Goal: Transaction & Acquisition: Purchase product/service

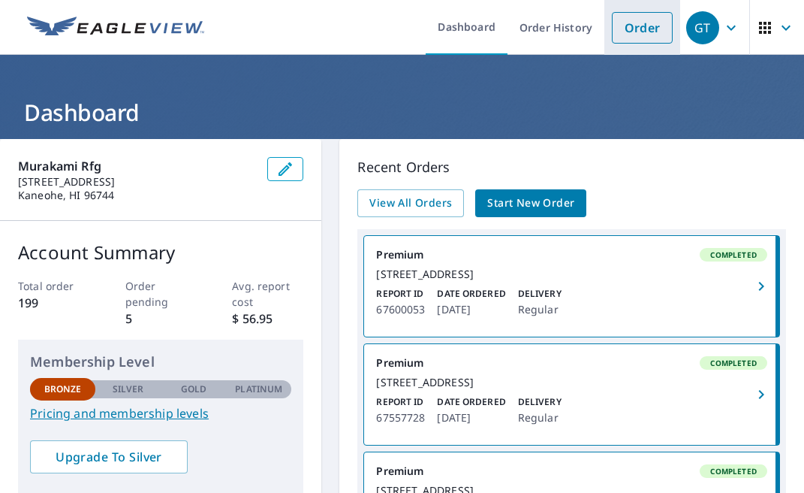
click at [632, 37] on link "Order" at bounding box center [642, 28] width 61 height 32
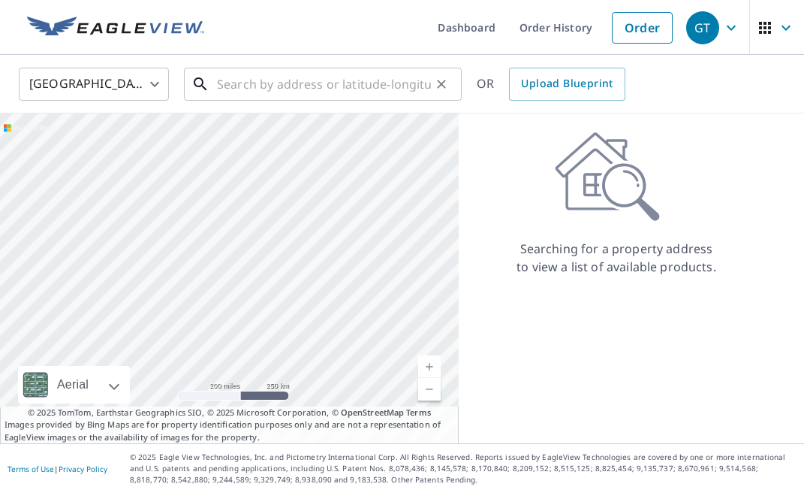
click at [384, 87] on input "text" at bounding box center [324, 84] width 214 height 42
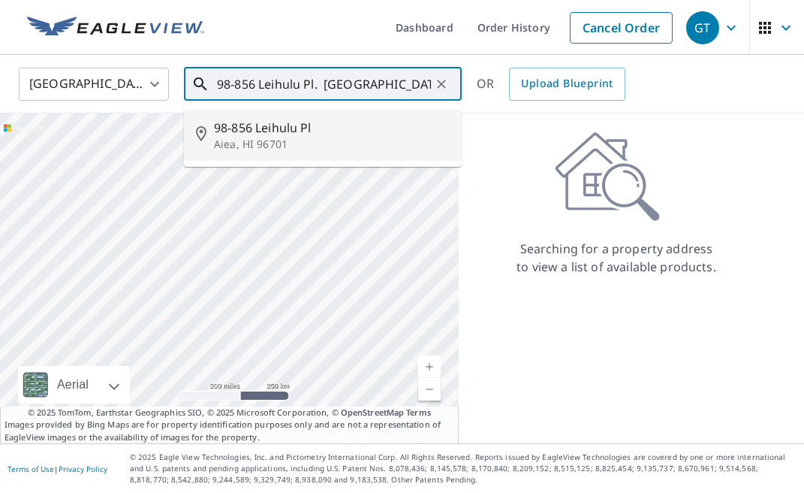
click at [343, 119] on span "98-856 Leihulu Pl" at bounding box center [332, 128] width 236 height 18
type input "[STREET_ADDRESS]"
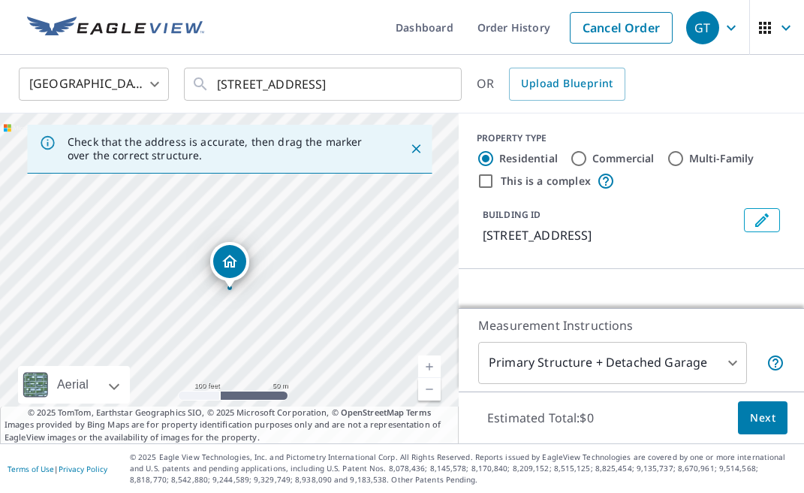
drag, startPoint x: 248, startPoint y: 286, endPoint x: 290, endPoint y: 270, distance: 44.9
click at [290, 270] on div "[STREET_ADDRESS]" at bounding box center [229, 278] width 459 height 330
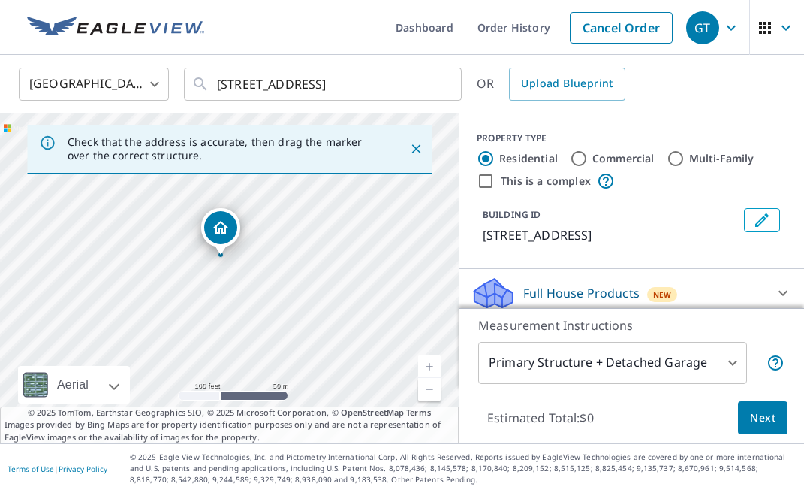
drag, startPoint x: 270, startPoint y: 307, endPoint x: 246, endPoint y: 278, distance: 37.4
click at [246, 278] on div "[STREET_ADDRESS]" at bounding box center [229, 278] width 459 height 330
drag, startPoint x: 224, startPoint y: 215, endPoint x: 333, endPoint y: 293, distance: 133.5
drag, startPoint x: 178, startPoint y: 255, endPoint x: 185, endPoint y: 267, distance: 14.8
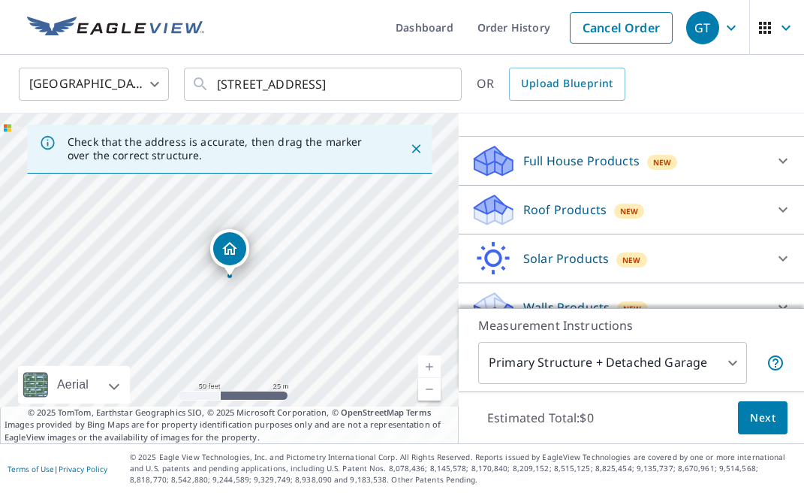
scroll to position [140, 0]
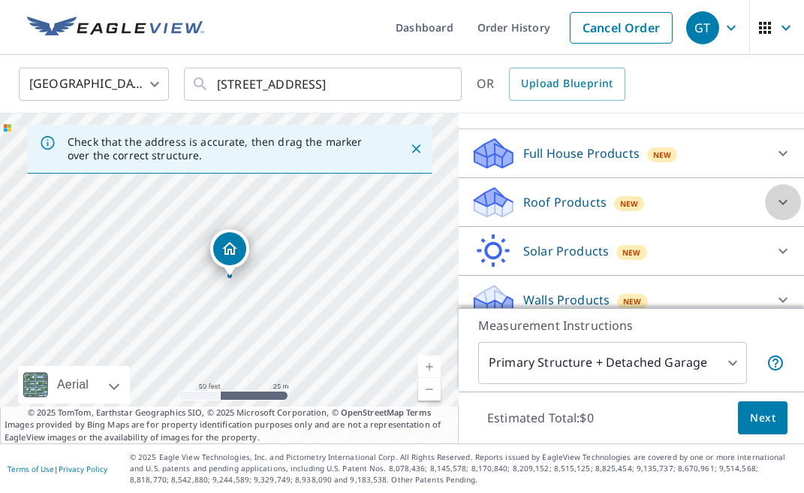
click at [782, 199] on icon at bounding box center [783, 202] width 18 height 18
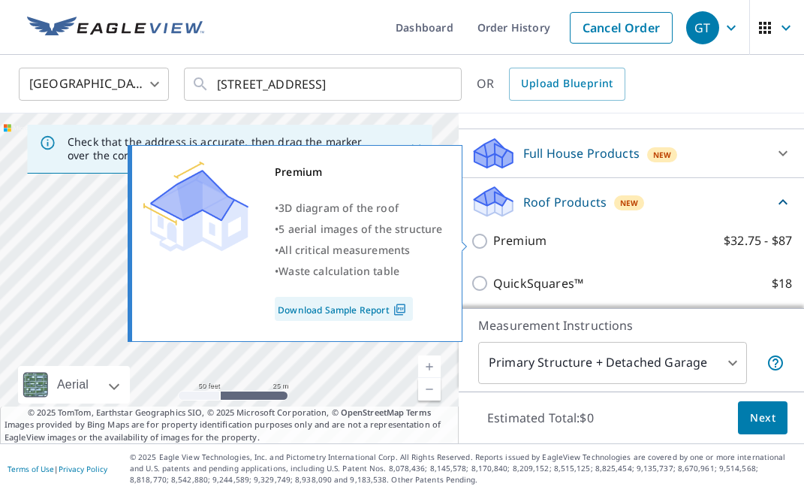
click at [481, 243] on input "Premium $32.75 - $87" at bounding box center [482, 241] width 23 height 18
checkbox input "true"
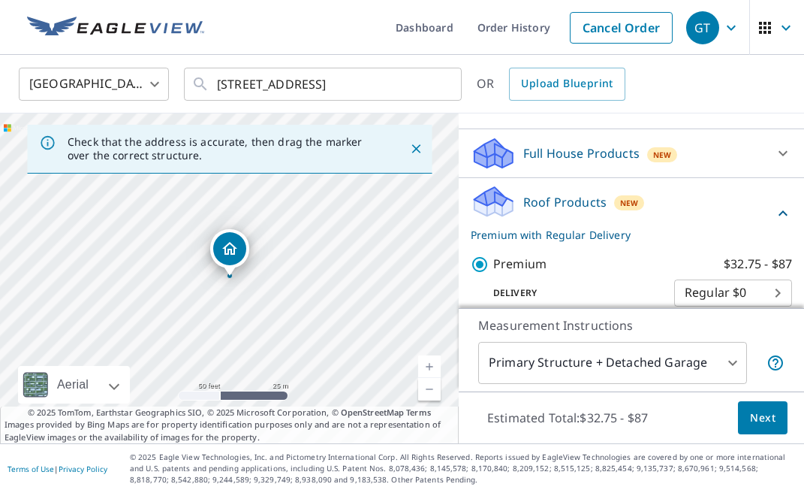
click at [767, 417] on span "Next" at bounding box center [763, 417] width 26 height 19
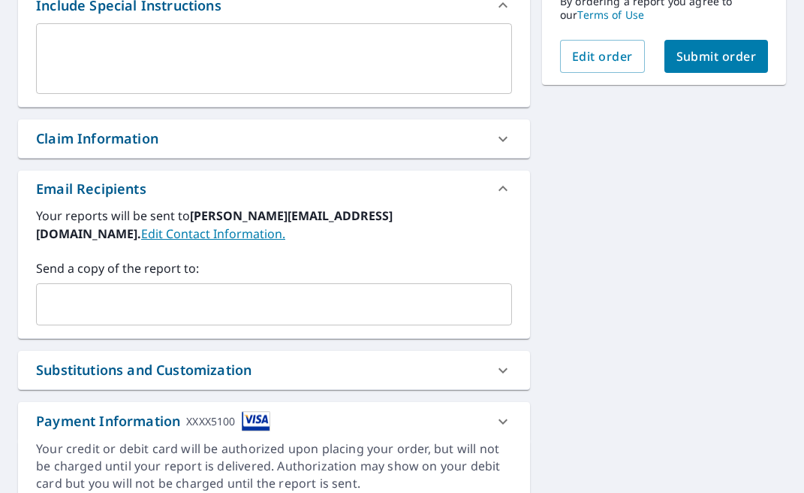
scroll to position [428, 0]
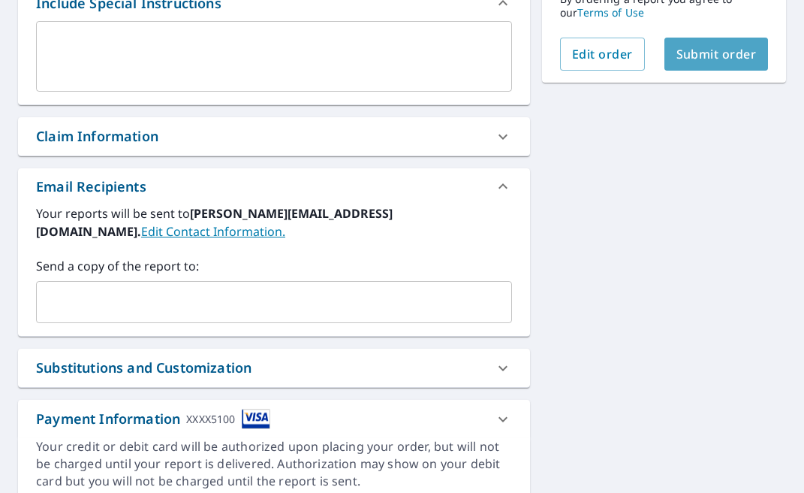
click at [737, 54] on span "Submit order" at bounding box center [716, 54] width 80 height 17
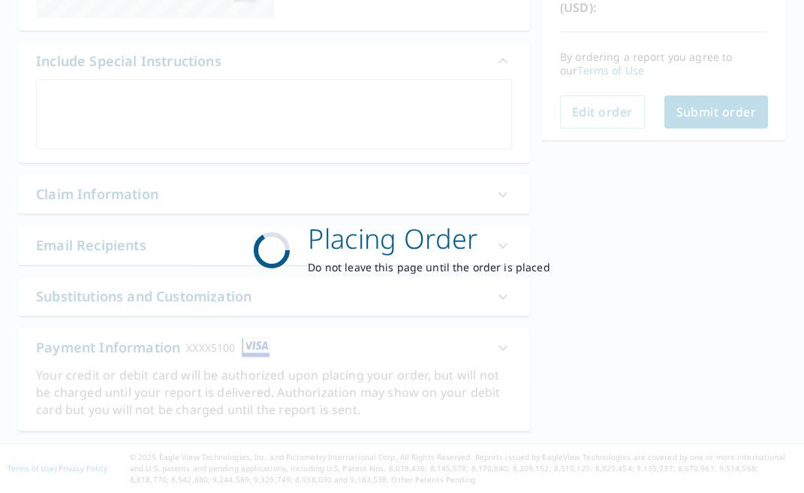
scroll to position [369, 0]
